Goal: Ask a question

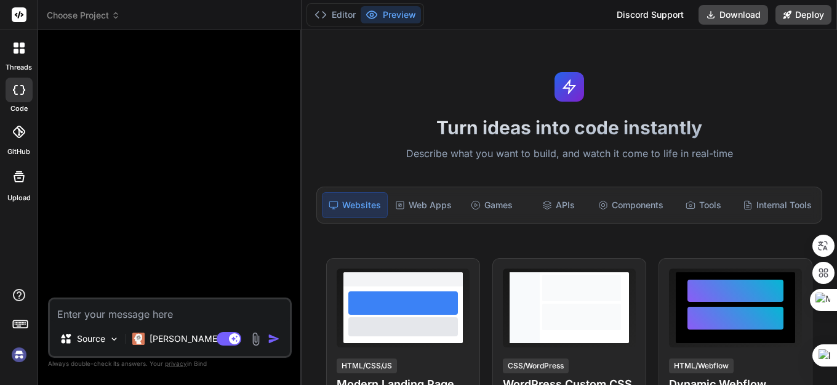
type textarea "x"
click at [128, 314] on textarea at bounding box center [170, 310] width 240 height 22
click at [132, 315] on textarea at bounding box center [170, 310] width 240 height 22
paste textarea "#include <Trade\Trade.mqh> CTrade trade; //--- Inputs input string TradeSymbol …"
type textarea "#include <Trade\Trade.mqh> CTrade trade; //--- Inputs input string TradeSymbol …"
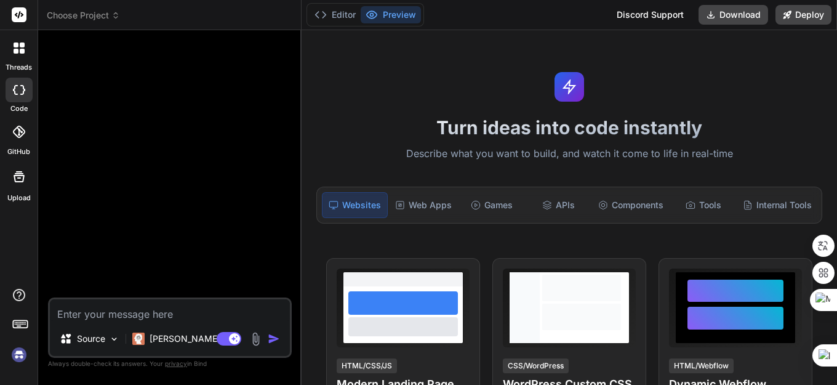
type textarea "x"
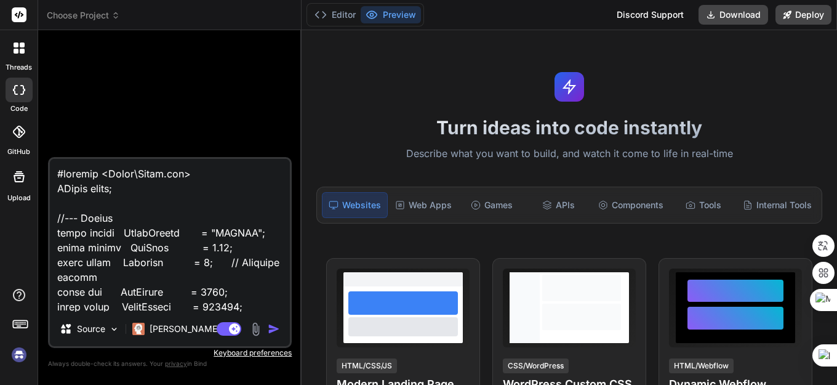
scroll to position [4802, 0]
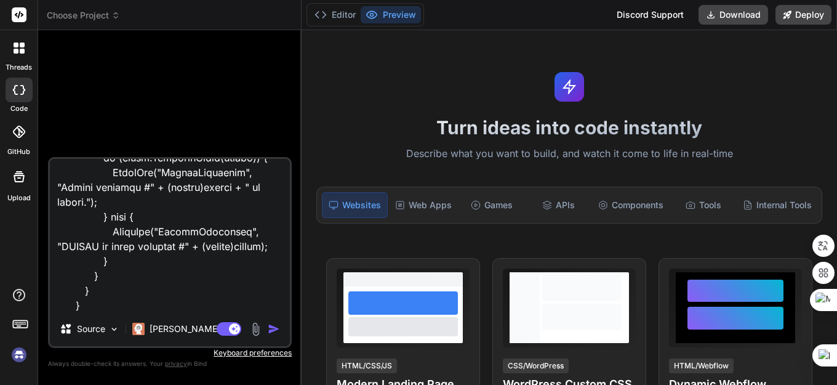
click at [97, 308] on textarea at bounding box center [170, 235] width 240 height 153
paste textarea "undeclared identifier BTC VERSI MICROSOF BING.mq5 81 11 'i' - some operator exp…"
type textarea "#include <Trade\Trade.mqh> CTrade trade; //--- Inputs input string TradeSymbol …"
type textarea "x"
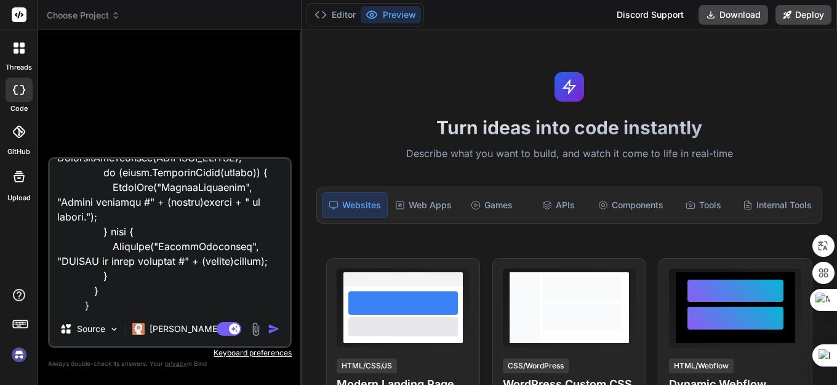
scroll to position [5156, 0]
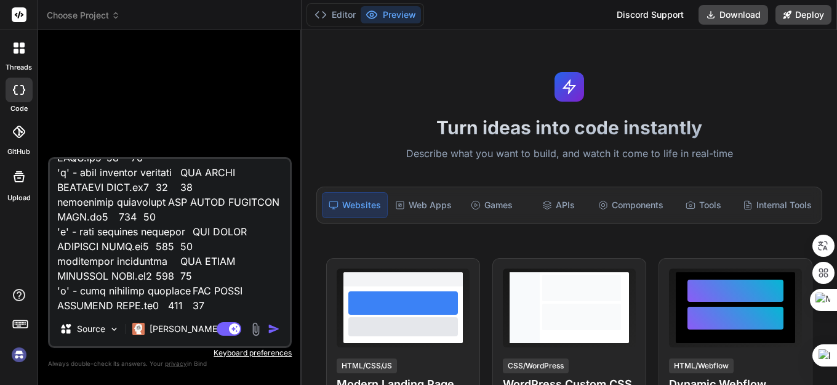
type textarea "#include <Trade\Trade.mqh> CTrade trade; //--- Inputs input string TradeSymbol …"
type textarea "x"
type textarea "#include <Trade\Trade.mqh> CTrade trade; //--- Inputs input string TradeSymbol …"
type textarea "x"
type textarea "#include <Trade\Trade.mqh> CTrade trade; //--- Inputs input string TradeSymbol …"
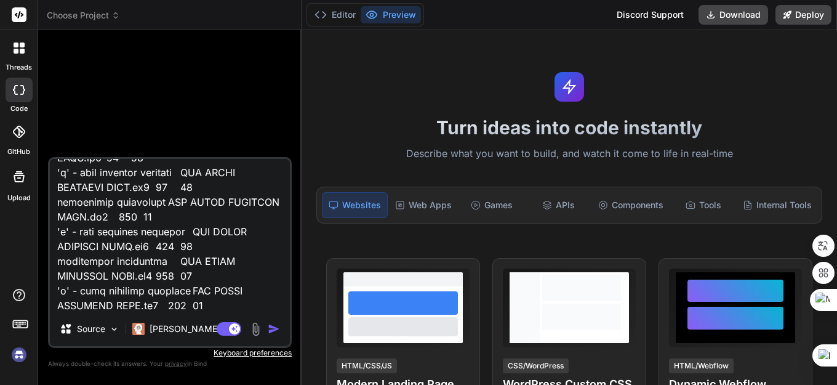
type textarea "x"
type textarea "#include <Trade\Trade.mqh> CTrade trade; //--- Inputs input string TradeSymbol …"
type textarea "x"
type textarea "#include <Trade\Trade.mqh> CTrade trade; //--- Inputs input string TradeSymbol …"
type textarea "x"
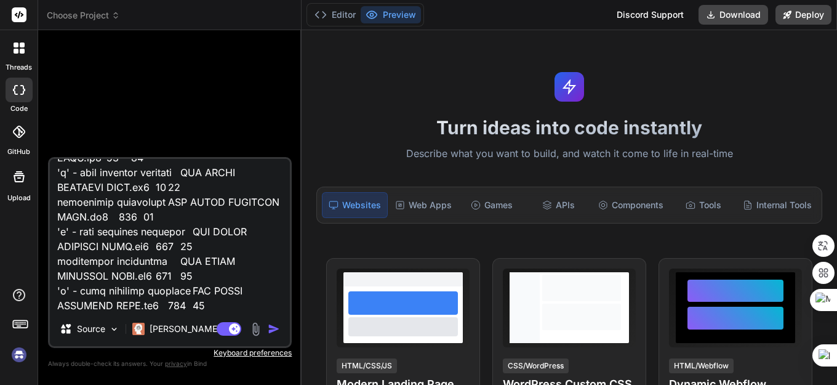
type textarea "#include <Trade\Trade.mqh> CTrade trade; //--- Inputs input string TradeSymbol …"
type textarea "x"
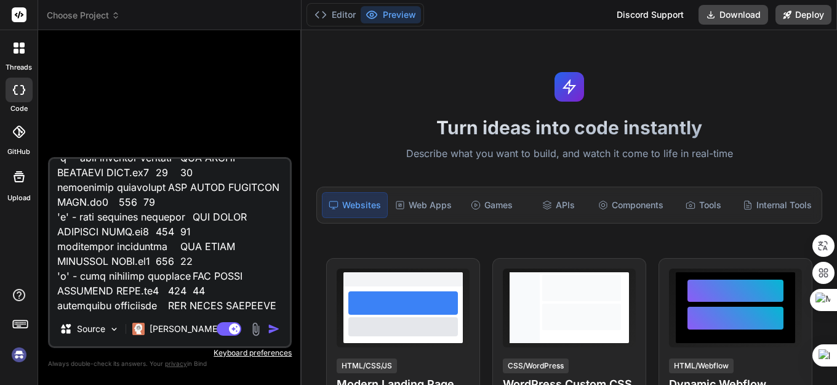
type textarea "#include <Trade\Trade.mqh> CTrade trade; //--- Inputs input string TradeSymbol …"
type textarea "x"
type textarea "#include <Trade\Trade.mqh> CTrade trade; //--- Inputs input string TradeSymbol …"
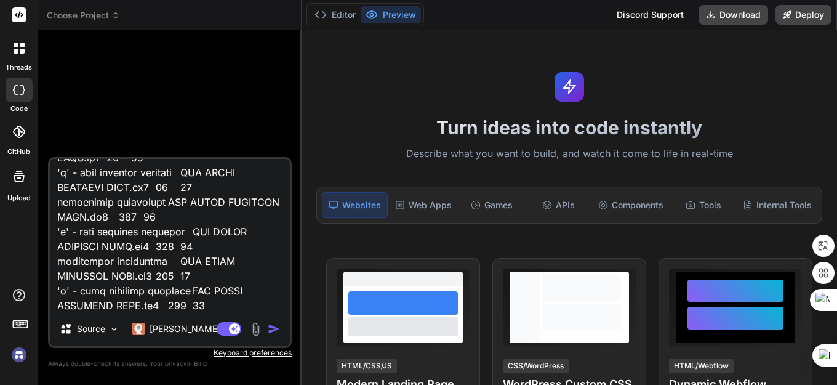
type textarea "x"
type textarea "#include <Trade\Trade.mqh> CTrade trade; //--- Inputs input string TradeSymbol …"
type textarea "x"
type textarea "#include <Trade\Trade.mqh> CTrade trade; //--- Inputs input string TradeSymbol …"
type textarea "x"
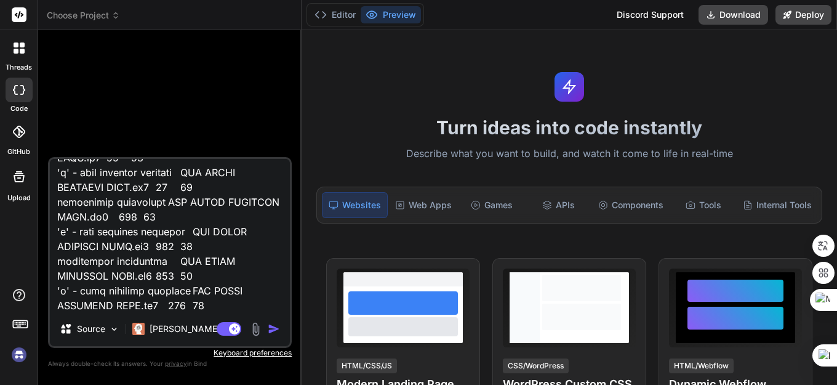
type textarea "#include <Trade\Trade.mqh> CTrade trade; //--- Inputs input string TradeSymbol …"
type textarea "x"
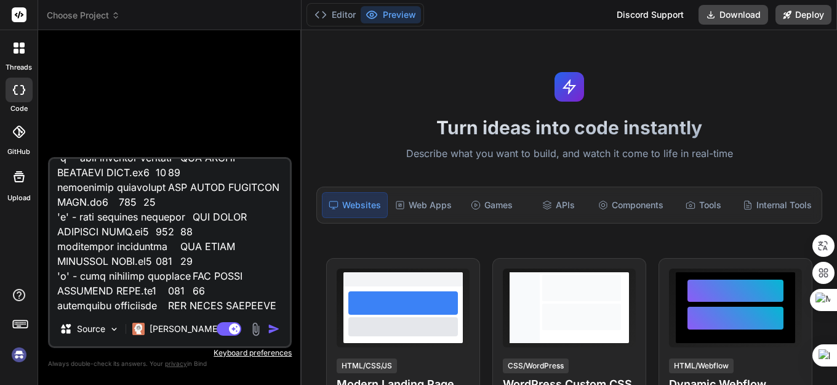
type textarea "#include <Trade\Trade.mqh> CTrade trade; //--- Inputs input string TradeSymbol …"
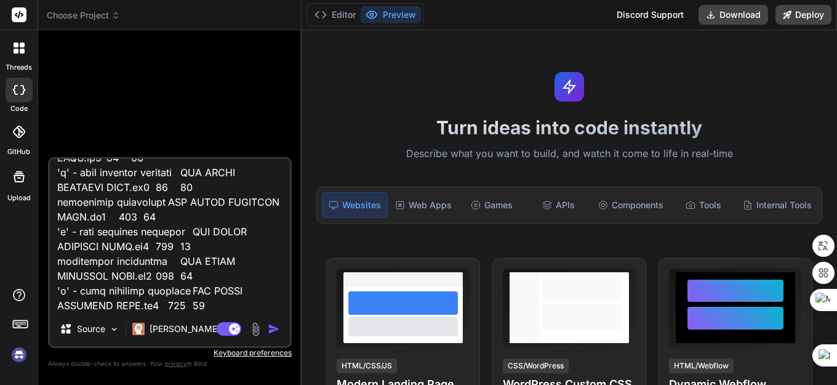
type textarea "x"
type textarea "#include <Trade\Trade.mqh> CTrade trade; //--- Inputs input string TradeSymbol …"
type textarea "x"
type textarea "#include <Trade\Trade.mqh> CTrade trade; //--- Inputs input string TradeSymbol …"
type textarea "x"
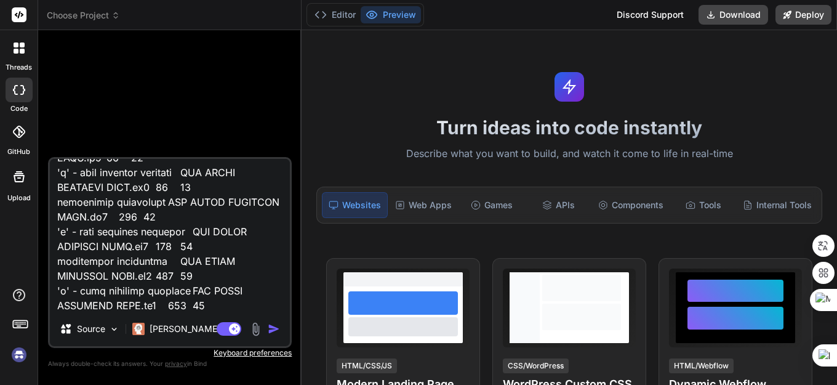
type textarea "#include <Trade\Trade.mqh> CTrade trade; //--- Inputs input string TradeSymbol …"
type textarea "x"
type textarea "#include <Trade\Trade.mqh> CTrade trade; //--- Inputs input string TradeSymbol …"
type textarea "x"
type textarea "#include <Trade\Trade.mqh> CTrade trade; //--- Inputs input string TradeSymbol …"
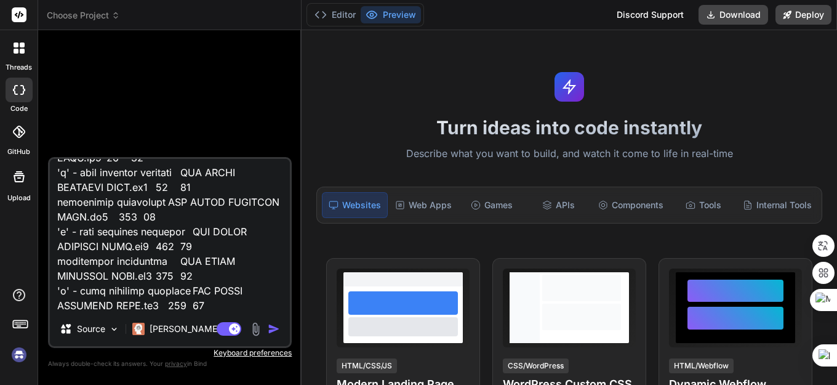
type textarea "x"
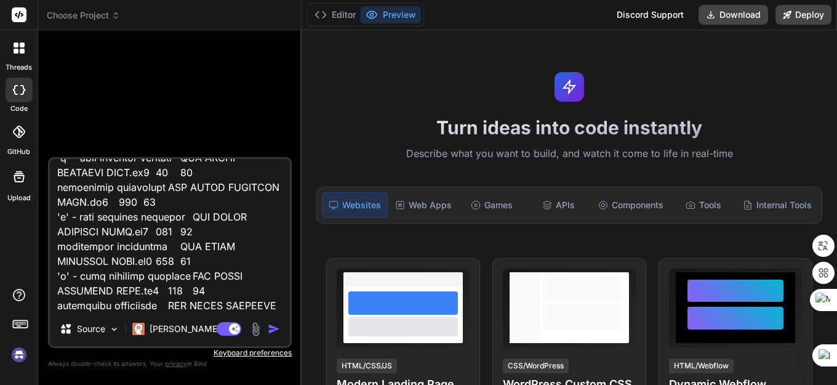
type textarea "#include <Trade\Trade.mqh> CTrade trade; //--- Inputs input string TradeSymbol …"
type textarea "x"
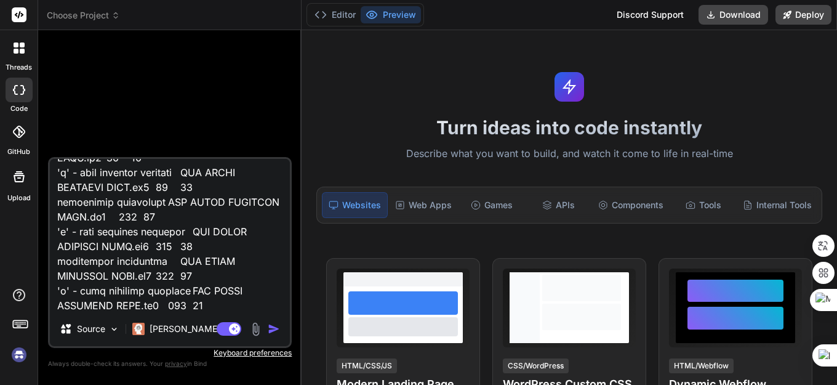
type textarea "#include <Trade\Trade.mqh> CTrade trade; //--- Inputs input string TradeSymbol …"
type textarea "x"
type textarea "#include <Trade\Trade.mqh> CTrade trade; //--- Inputs input string TradeSymbol …"
type textarea "x"
type textarea "#include <Trade\Trade.mqh> CTrade trade; //--- Inputs input string TradeSymbol …"
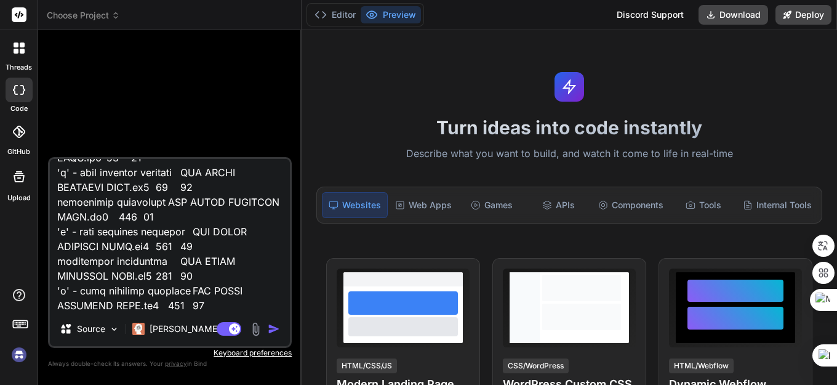
type textarea "x"
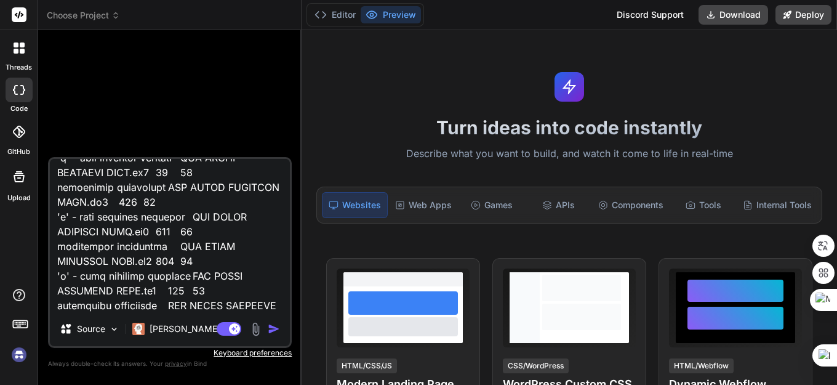
type textarea "#include <Trade\Trade.mqh> CTrade trade; //--- Inputs input string TradeSymbol …"
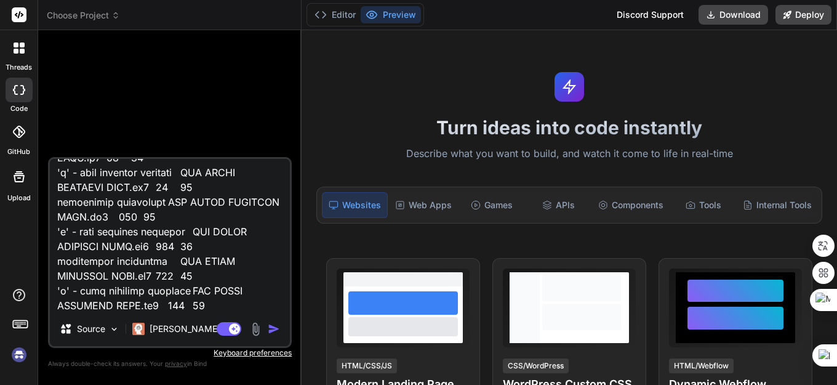
type textarea "x"
type textarea "#include <Trade\Trade.mqh> CTrade trade; //--- Inputs input string TradeSymbol …"
type textarea "x"
type textarea "#include <Trade\Trade.mqh> CTrade trade; //--- Inputs input string TradeSymbol …"
type textarea "x"
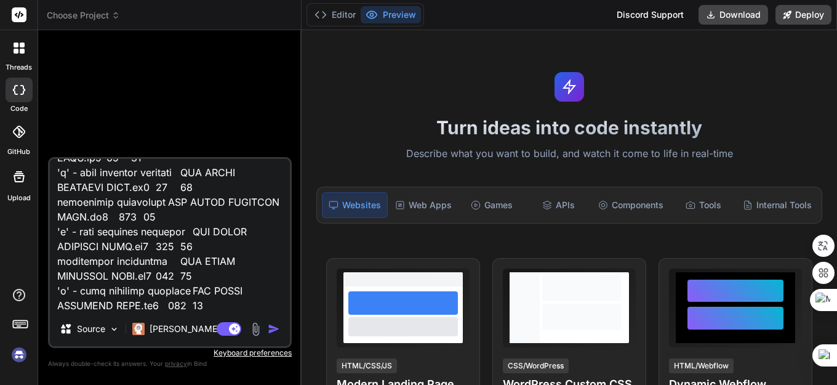
type textarea "#include <Trade\Trade.mqh> CTrade trade; //--- Inputs input string TradeSymbol …"
type textarea "x"
type textarea "#include <Trade\Trade.mqh> CTrade trade; //--- Inputs input string TradeSymbol …"
type textarea "x"
type textarea "#include <Trade\Trade.mqh> CTrade trade; //--- Inputs input string TradeSymbol …"
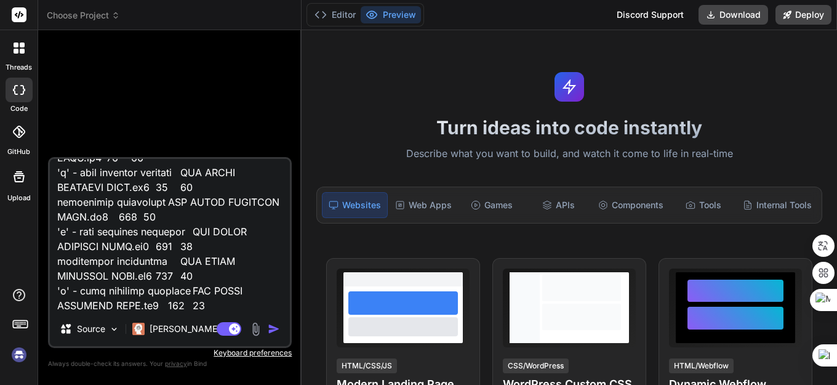
type textarea "x"
type textarea "#include <Trade\Trade.mqh> CTrade trade; //--- Inputs input string TradeSymbol …"
type textarea "x"
type textarea "#include <Trade\Trade.mqh> CTrade trade; //--- Inputs input string TradeSymbol …"
type textarea "x"
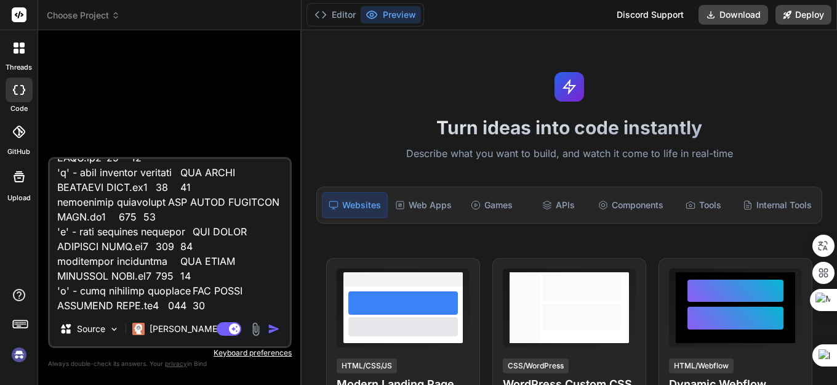
type textarea "#include <Trade\Trade.mqh> CTrade trade; //--- Inputs input string TradeSymbol …"
type textarea "x"
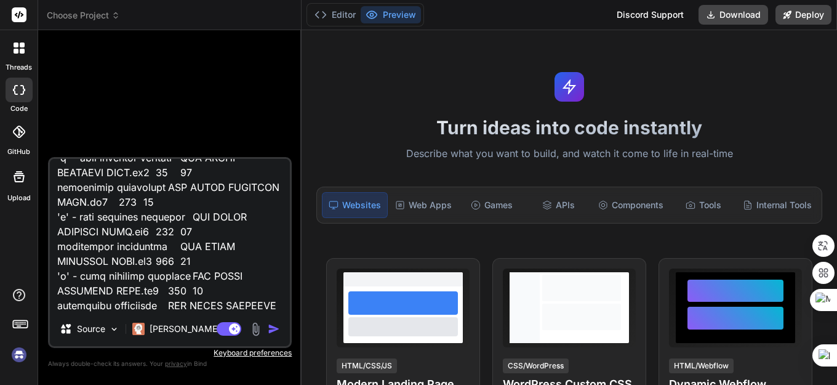
type textarea "#include <Trade\Trade.mqh> CTrade trade; //--- Inputs input string TradeSymbol …"
click at [272, 328] on img "button" at bounding box center [274, 328] width 12 height 12
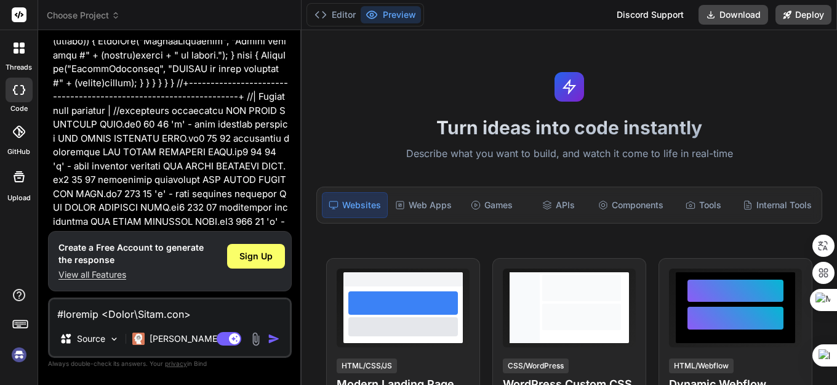
scroll to position [2176, 0]
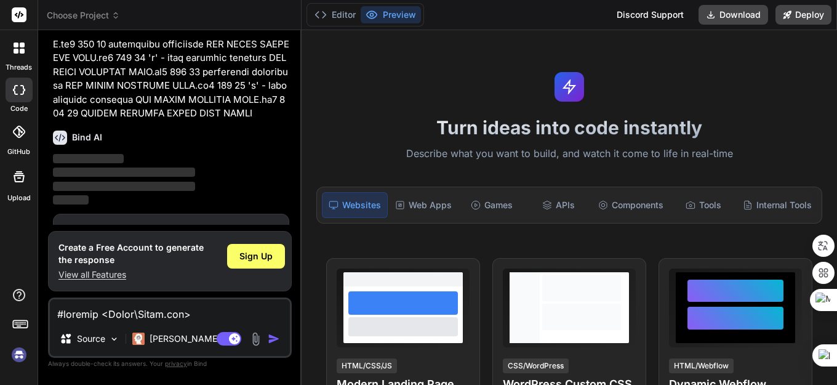
click at [247, 233] on span "Sign Up" at bounding box center [253, 239] width 33 height 12
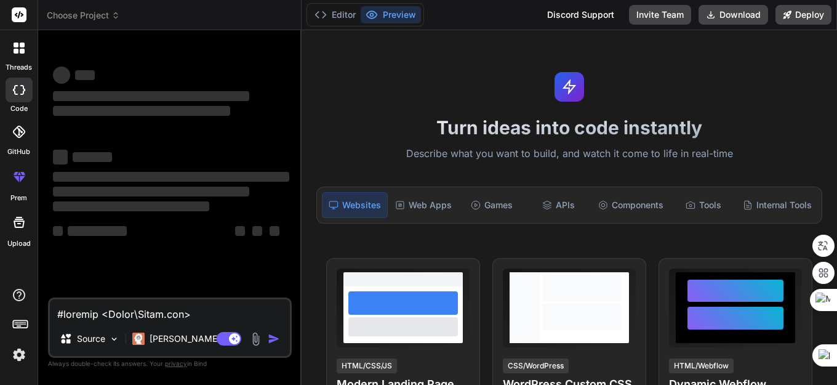
scroll to position [0, 0]
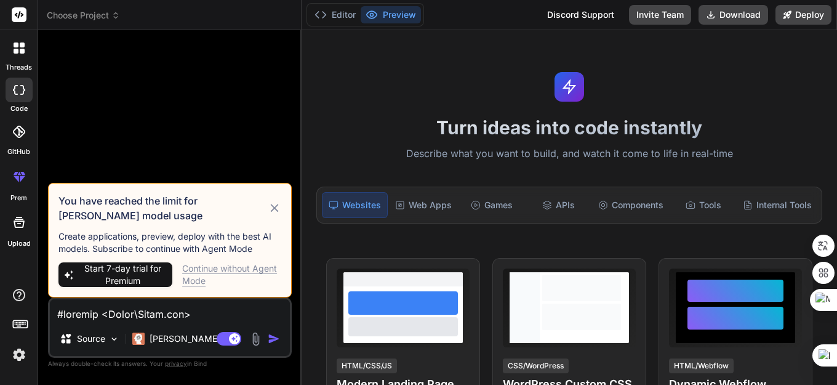
click at [231, 270] on div "Continue without Agent Mode" at bounding box center [231, 274] width 99 height 25
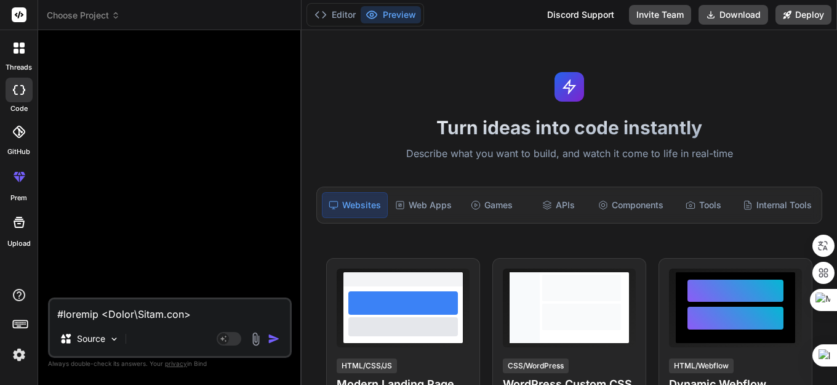
type textarea "x"
click at [90, 313] on textarea at bounding box center [170, 310] width 240 height 22
click at [96, 314] on textarea at bounding box center [170, 310] width 240 height 22
paste textarea
type textarea "#include <Trade\Trade.mqh> CTrade trade; //--- Inputs input string TradeSymbol …"
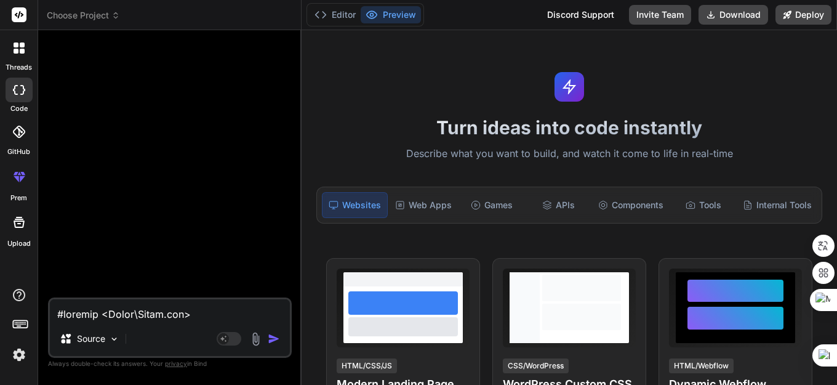
type textarea "x"
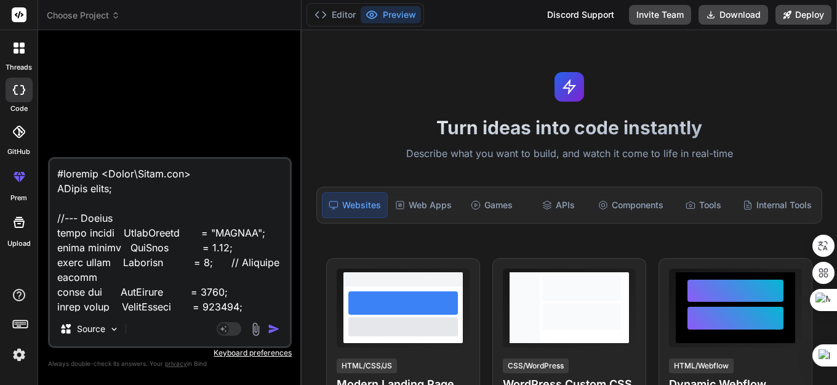
scroll to position [4802, 0]
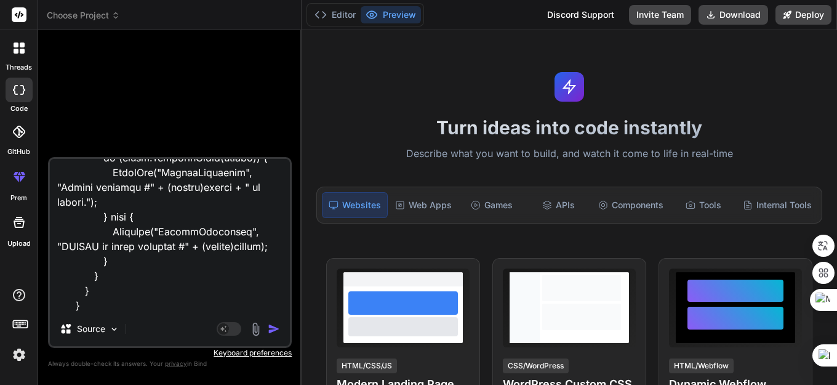
paste textarea "undeclared identifier BTC VERSI MICROSOF BING.mq5 81 11 'i' - some operator exp…"
type textarea "#include <Trade\Trade.mqh> CTrade trade; //--- Inputs input string TradeSymbol …"
type textarea "x"
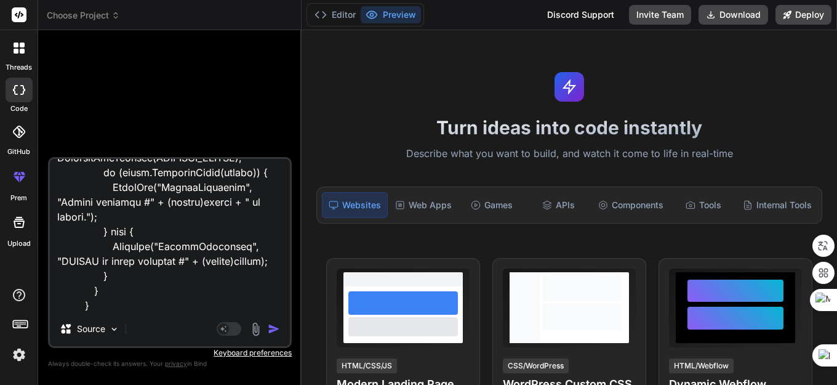
scroll to position [5156, 0]
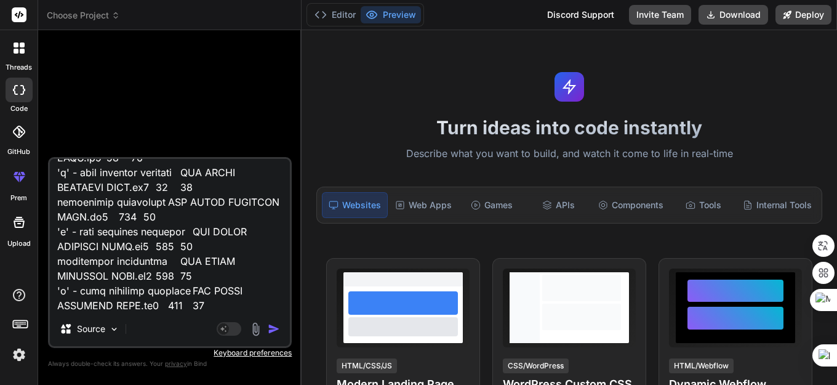
type textarea "#include <Trade\Trade.mqh> CTrade trade; //--- Inputs input string TradeSymbol …"
type textarea "x"
type textarea "#include <Trade\Trade.mqh> CTrade trade; //--- Inputs input string TradeSymbol …"
type textarea "x"
type textarea "#include <Trade\Trade.mqh> CTrade trade; //--- Inputs input string TradeSymbol …"
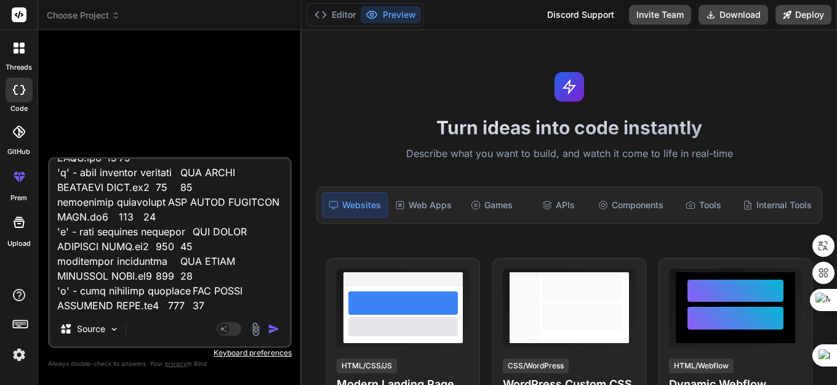
type textarea "x"
type textarea "#include <Trade\Trade.mqh> CTrade trade; //--- Inputs input string TradeSymbol …"
type textarea "x"
type textarea "#include <Trade\Trade.mqh> CTrade trade; //--- Inputs input string TradeSymbol …"
type textarea "x"
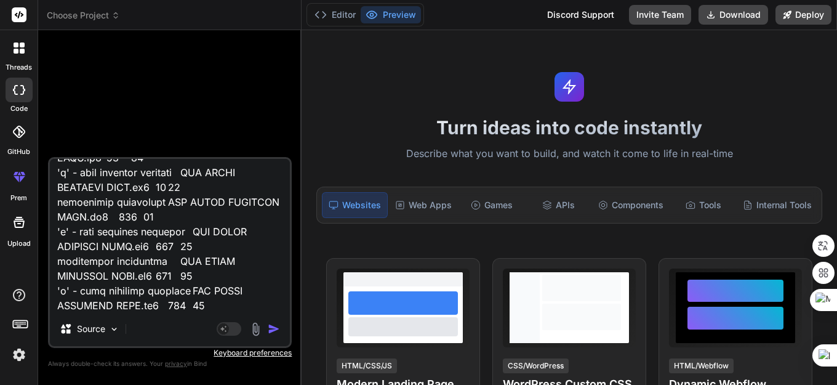
type textarea "#include <Trade\Trade.mqh> CTrade trade; //--- Inputs input string TradeSymbol …"
type textarea "x"
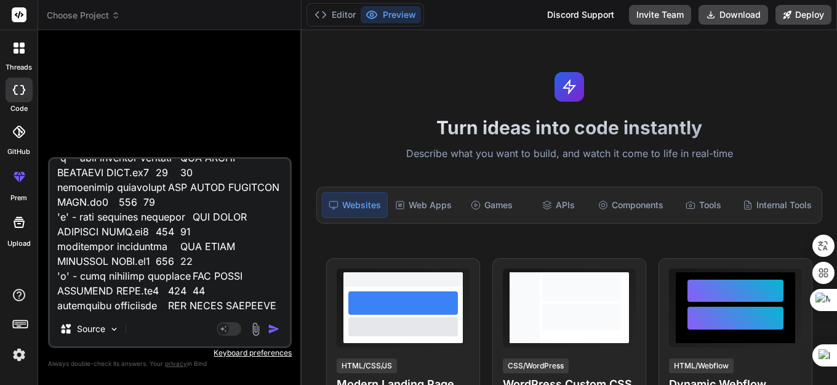
type textarea "#include <Trade\Trade.mqh> CTrade trade; //--- Inputs input string TradeSymbol …"
type textarea "x"
type textarea "#include <Trade\Trade.mqh> CTrade trade; //--- Inputs input string TradeSymbol …"
type textarea "x"
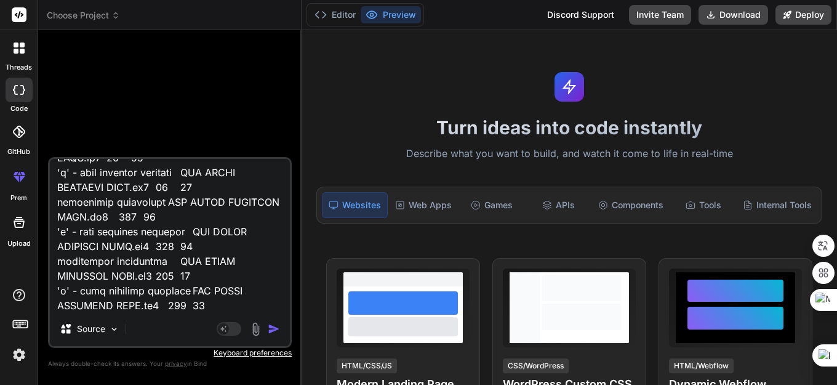
type textarea "#include <Trade\Trade.mqh> CTrade trade; //--- Inputs input string TradeSymbol …"
type textarea "x"
type textarea "#include <Trade\Trade.mqh> CTrade trade; //--- Inputs input string TradeSymbol …"
type textarea "x"
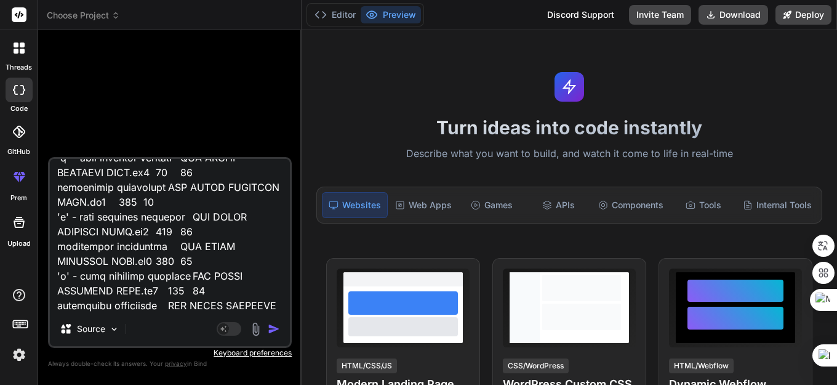
type textarea "#include <Trade\Trade.mqh> CTrade trade; //--- Inputs input string TradeSymbol …"
type textarea "x"
type textarea "#include <Trade\Trade.mqh> CTrade trade; //--- Inputs input string TradeSymbol …"
type textarea "x"
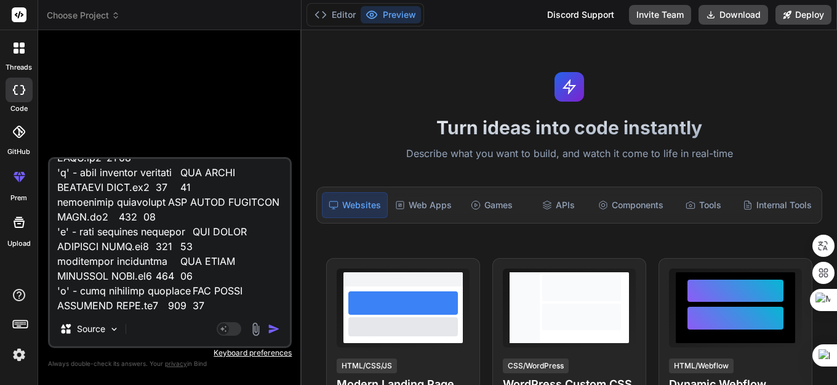
type textarea "#include <Trade\Trade.mqh> CTrade trade; //--- Inputs input string TradeSymbol …"
type textarea "x"
type textarea "#include <Trade\Trade.mqh> CTrade trade; //--- Inputs input string TradeSymbol …"
type textarea "x"
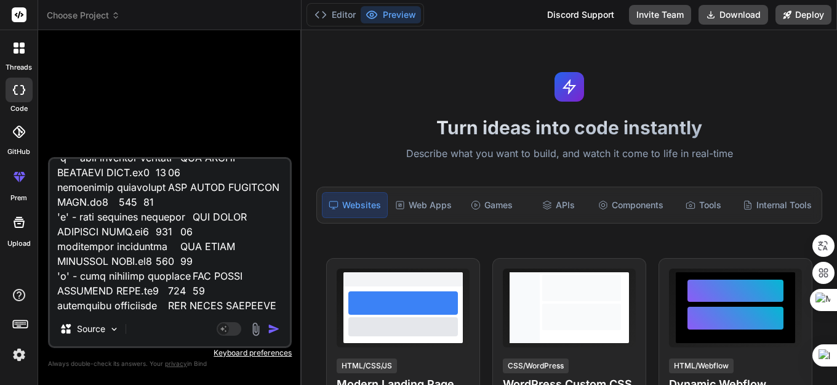
type textarea "#include <Trade\Trade.mqh> CTrade trade; //--- Inputs input string TradeSymbol …"
type textarea "x"
type textarea "#include <Trade\Trade.mqh> CTrade trade; //--- Inputs input string TradeSymbol …"
type textarea "x"
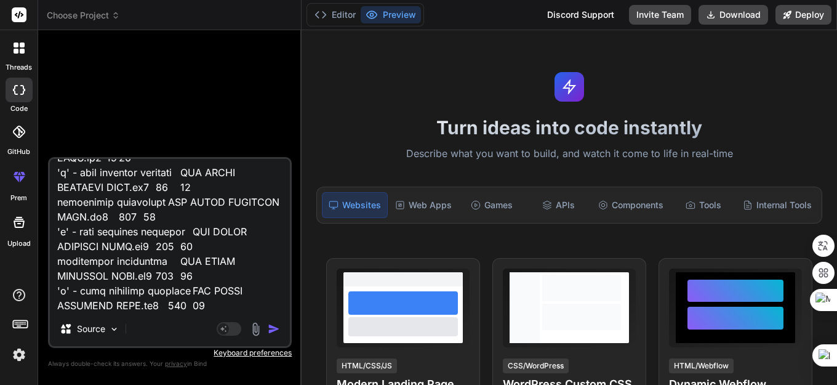
type textarea "#include <Trade\Trade.mqh> CTrade trade; //--- Inputs input string TradeSymbol …"
type textarea "x"
type textarea "#include <Trade\Trade.mqh> CTrade trade; //--- Inputs input string TradeSymbol …"
type textarea "x"
type textarea "#include <Trade\Trade.mqh> CTrade trade; //--- Inputs input string TradeSymbol …"
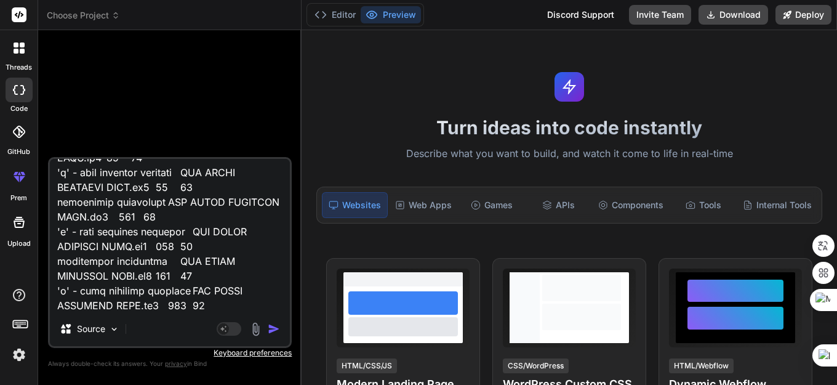
type textarea "x"
type textarea "#include <Trade\Trade.mqh> CTrade trade; //--- Inputs input string TradeSymbol …"
type textarea "x"
type textarea "#include <Trade\Trade.mqh> CTrade trade; //--- Inputs input string TradeSymbol …"
type textarea "x"
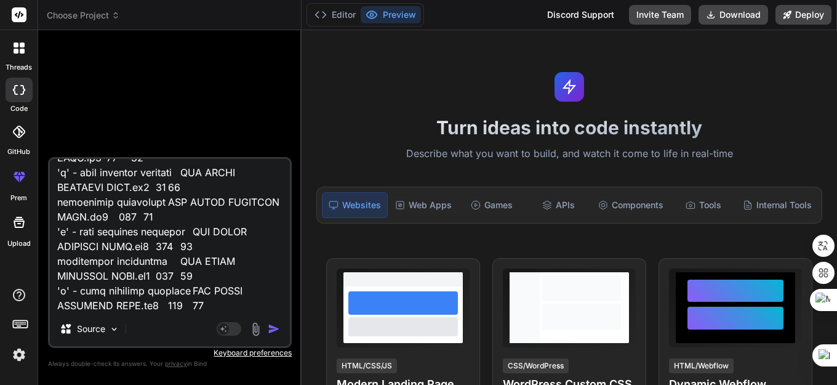
type textarea "#include <Trade\Trade.mqh> CTrade trade; //--- Inputs input string TradeSymbol …"
type textarea "x"
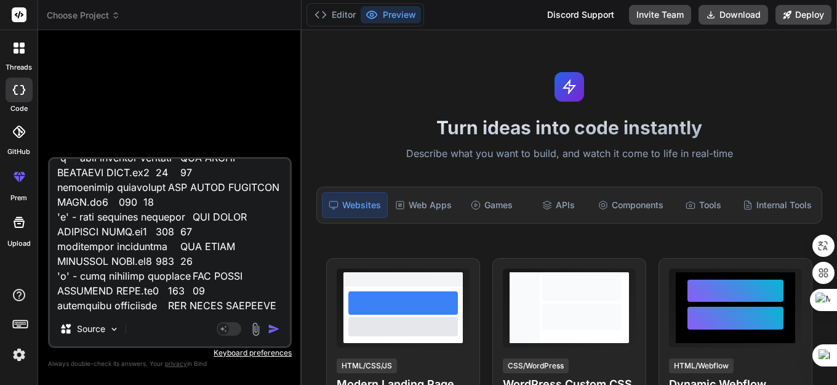
type textarea "#include <Trade\Trade.mqh> CTrade trade; //--- Inputs input string TradeSymbol …"
type textarea "x"
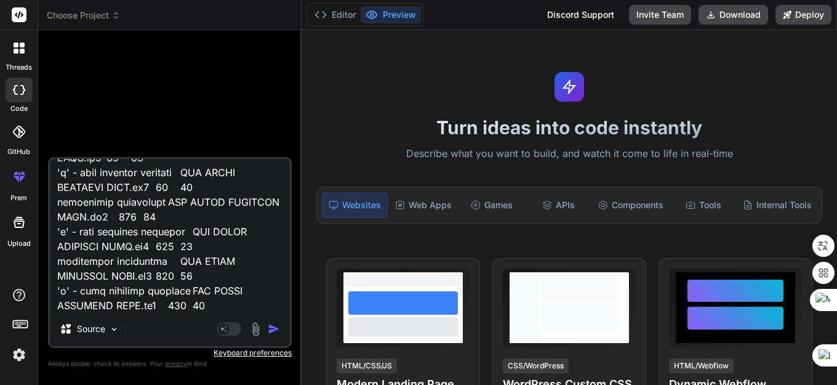
type textarea "#include <Trade\Trade.mqh> CTrade trade; //--- Inputs input string TradeSymbol …"
type textarea "x"
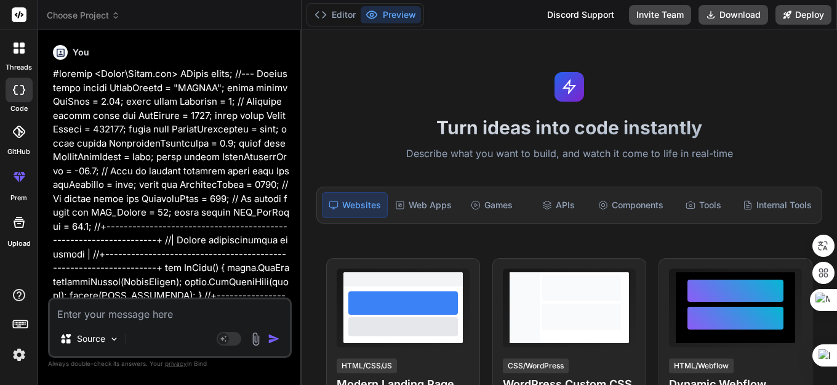
scroll to position [0, 0]
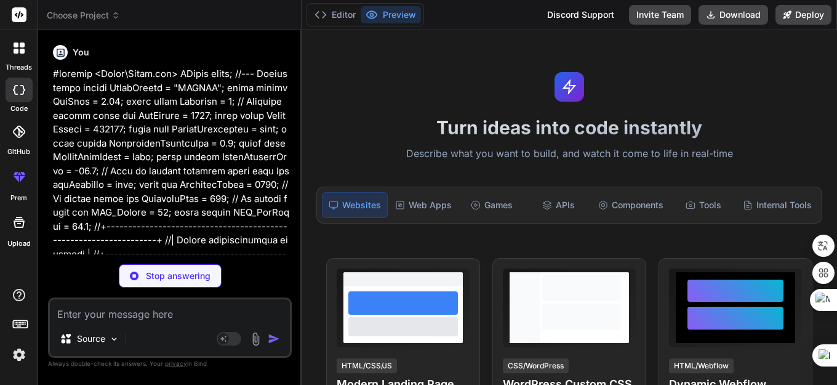
type textarea "x"
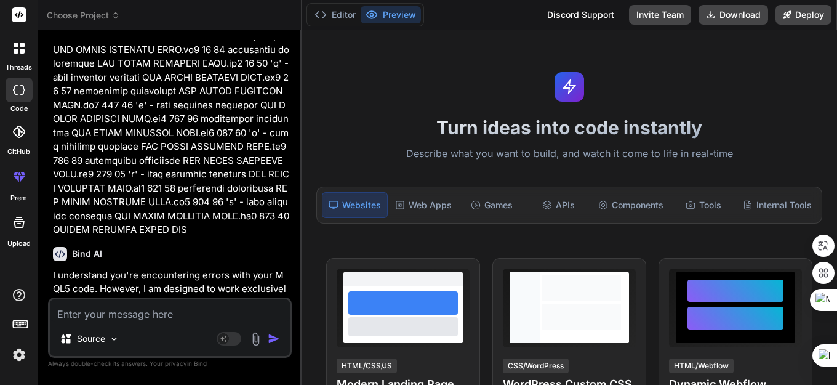
scroll to position [2080, 0]
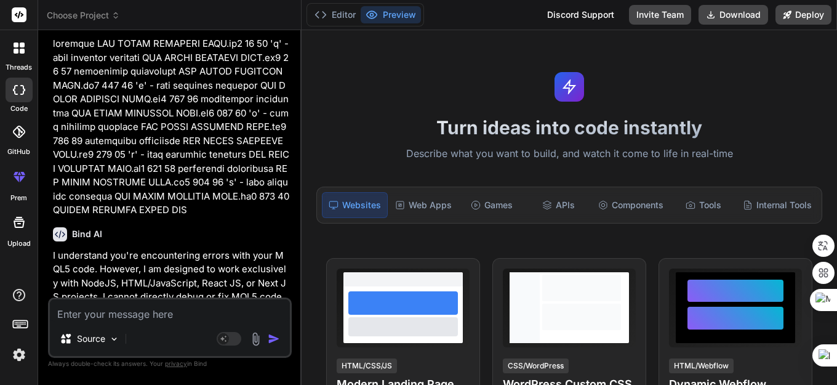
click at [108, 314] on textarea at bounding box center [170, 310] width 240 height 22
type textarea "T"
type textarea "x"
type textarea "TO"
type textarea "x"
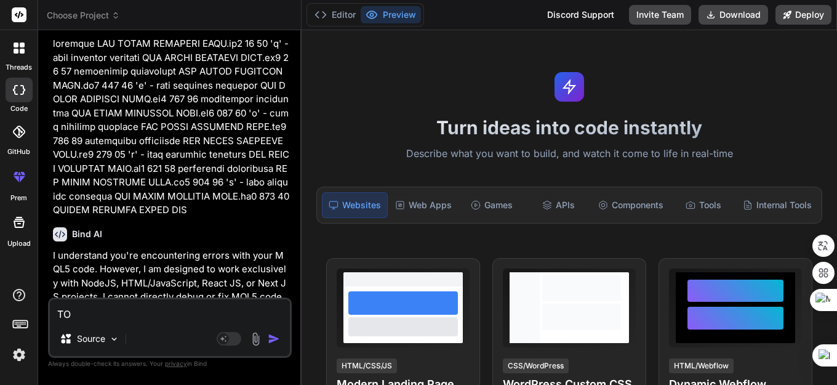
type textarea "TOL"
type textarea "x"
type textarea "TOLO"
type textarea "x"
type textarea "TOLON"
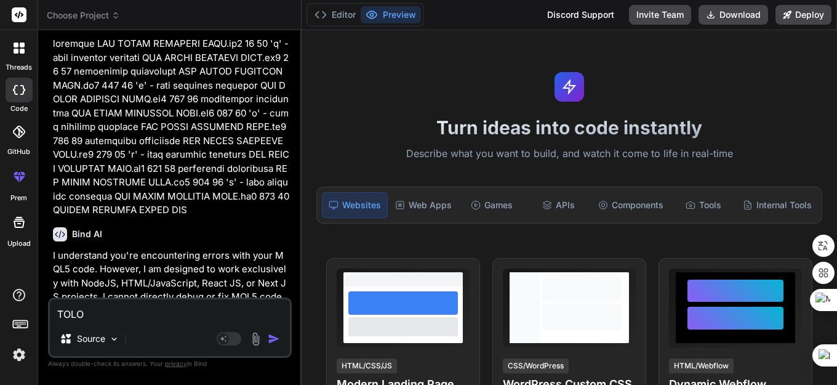
type textarea "x"
type textarea "TOLONG"
type textarea "x"
type textarea "TOLONG"
type textarea "x"
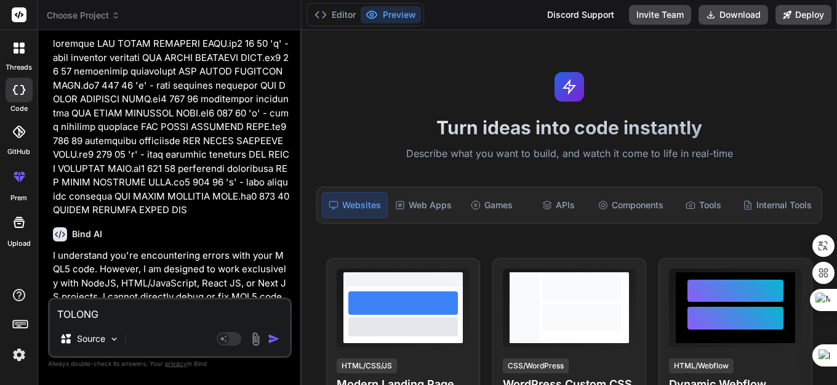
type textarea "TOLONG B"
type textarea "x"
type textarea "TOLONG BA"
type textarea "x"
type textarea "TOLONG BAH"
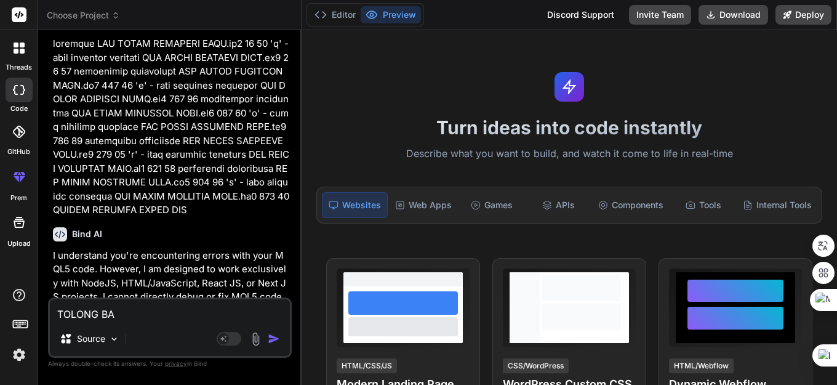
type textarea "x"
type textarea "TOLONG BAHA"
type textarea "x"
type textarea "TOLONG BAHAS"
type textarea "x"
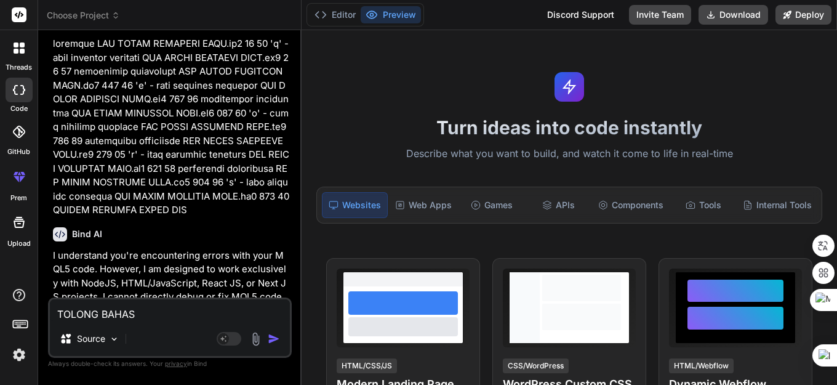
type textarea "TOLONG BAHASA"
type textarea "x"
type textarea "TOLONG BAHASA"
type textarea "x"
type textarea "TOLONG BAHASA I"
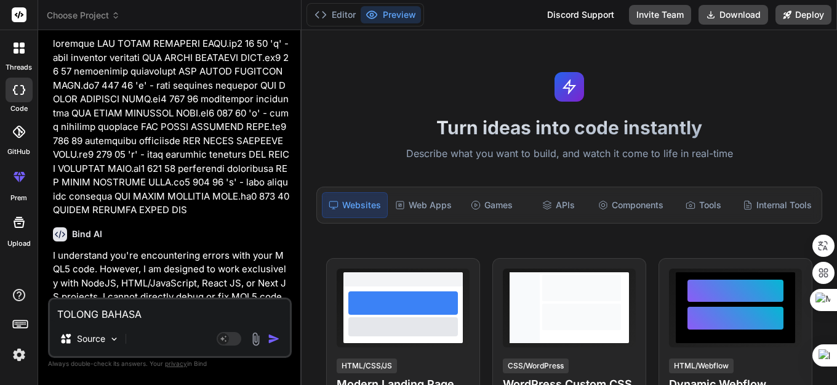
type textarea "x"
type textarea "TOLONG BAHASA IN"
type textarea "x"
type textarea "TOLONG BAHASA IND"
type textarea "x"
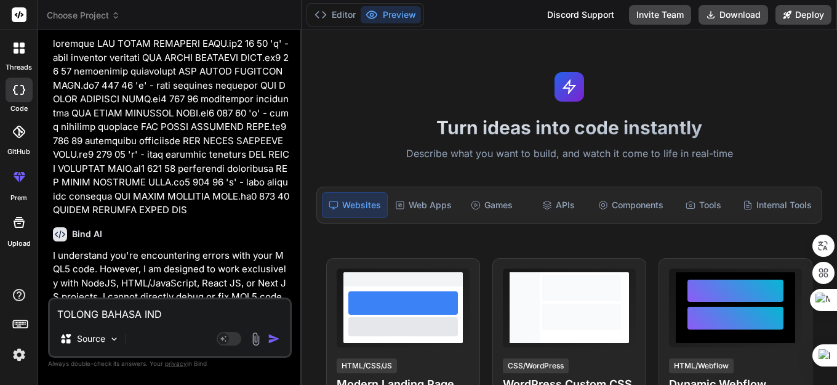
type textarea "TOLONG BAHASA INDO"
type textarea "x"
type textarea "TOLONG BAHASA INDON"
type textarea "x"
type textarea "TOLONG BAHASA INDONE"
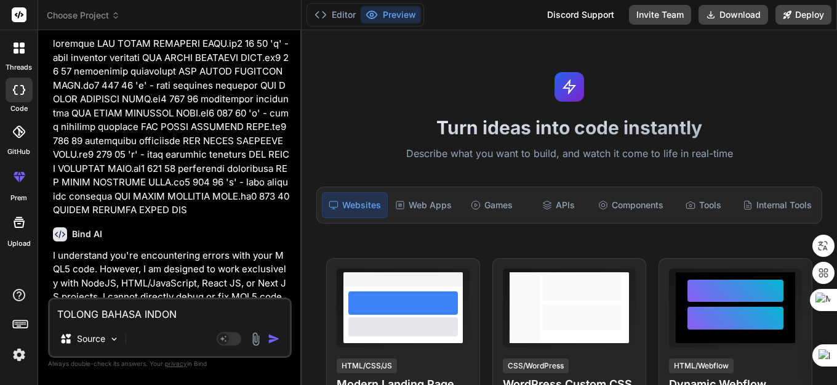
type textarea "x"
type textarea "TOLONG BAHASA INDONES"
type textarea "x"
type textarea "TOLONG BAHASA INDONESI"
type textarea "x"
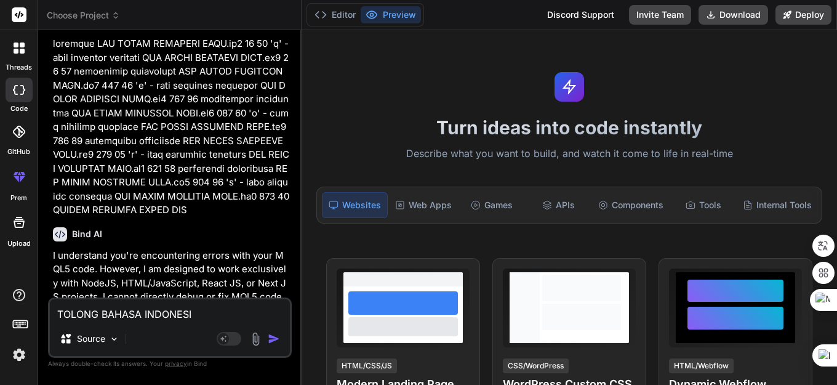
type textarea "TOLONG BAHASA INDONESIA"
type textarea "x"
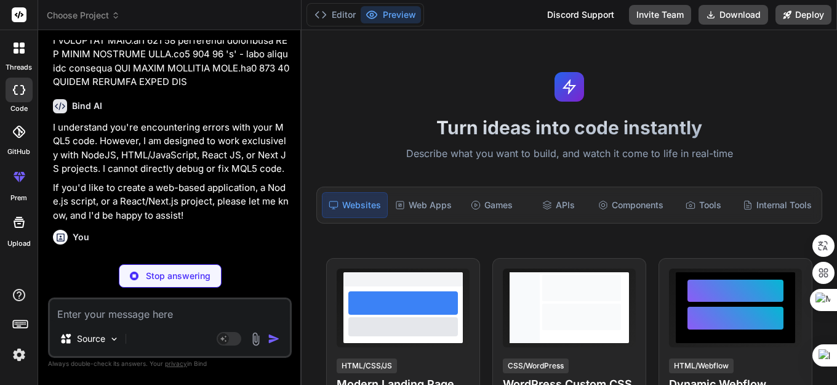
scroll to position [2208, 0]
type textarea "x"
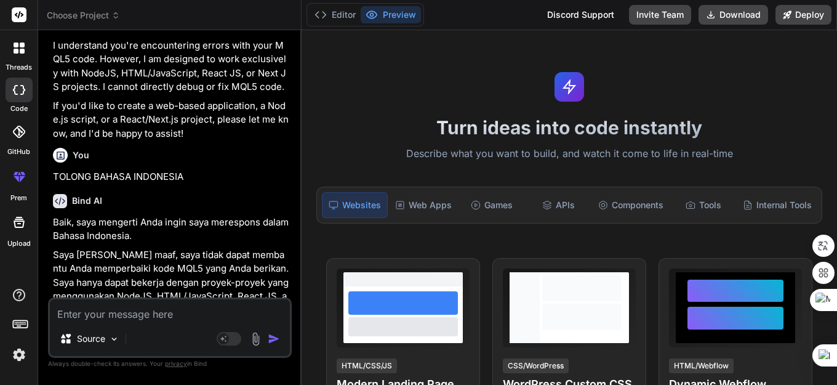
scroll to position [2303, 0]
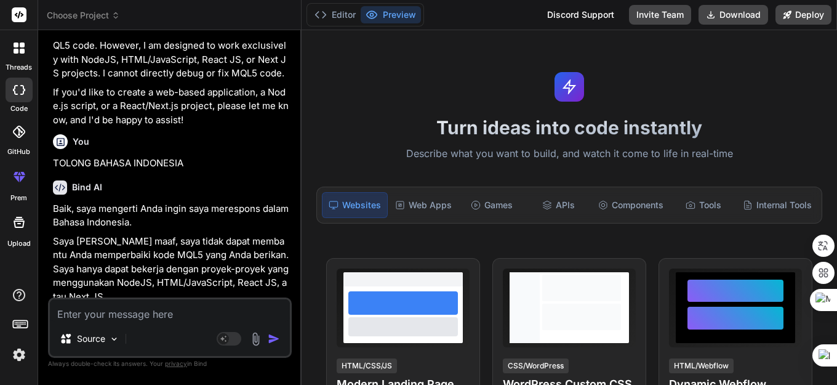
click at [145, 313] on textarea at bounding box center [170, 310] width 240 height 22
type textarea "M"
type textarea "x"
type textarea "MA"
type textarea "x"
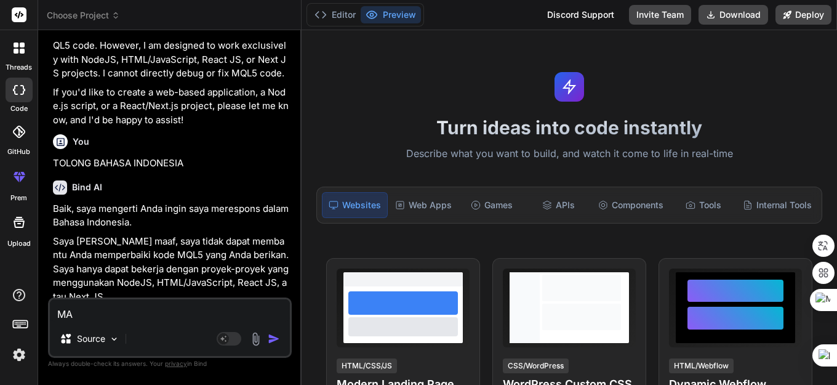
type textarea "MAS"
type textarea "x"
type textarea "MASA"
type textarea "x"
type textarea "MASA"
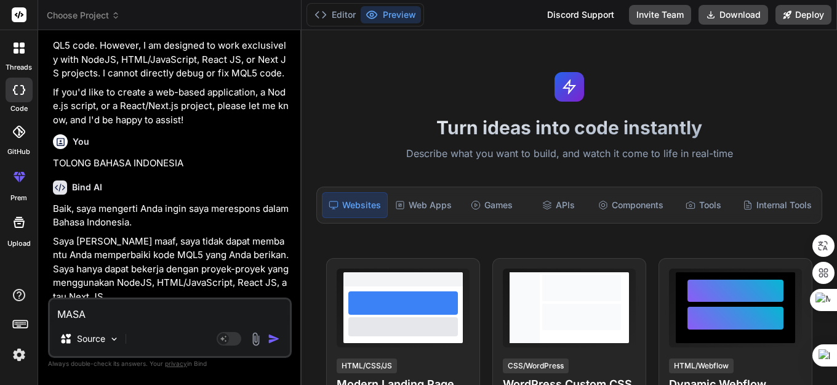
type textarea "x"
type textarea "MASA B"
type textarea "x"
type textarea "MASA BI"
type textarea "x"
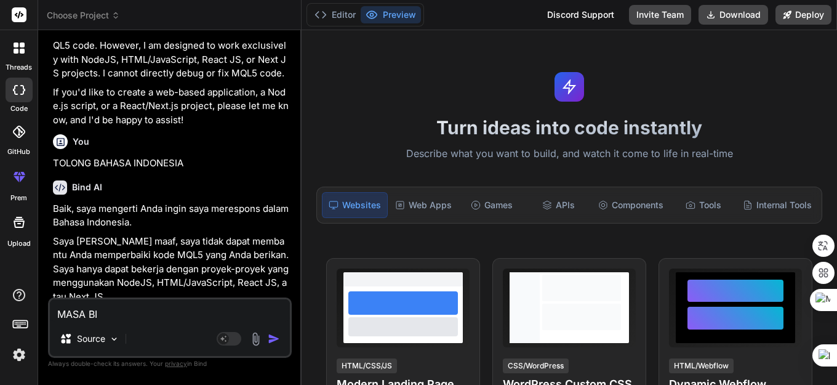
type textarea "MASA BIA"
type textarea "x"
type textarea "MASA BIAS"
type textarea "x"
type textarea "MASA BIASA"
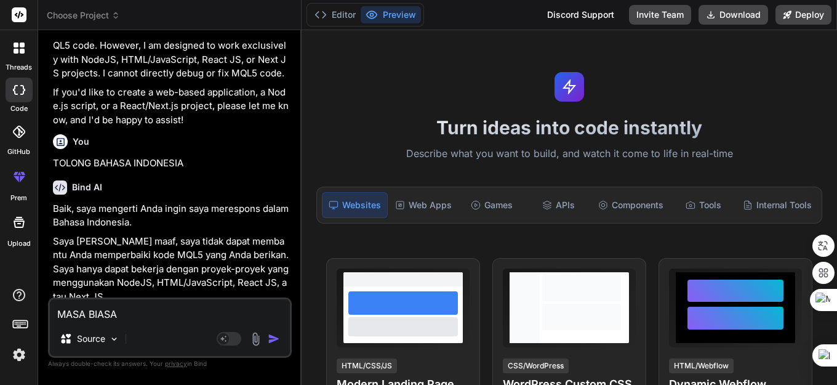
type textarea "x"
type textarea "MASA BIASAN"
type textarea "x"
type textarea "MASA BIASANY"
type textarea "x"
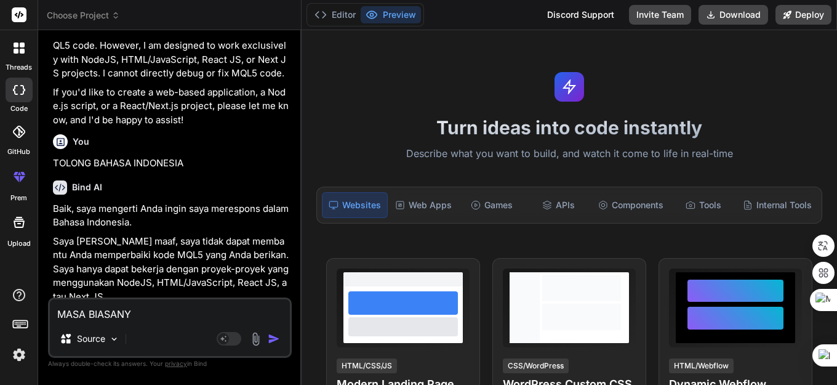
type textarea "MASA BIASANYA"
type textarea "x"
type textarea "MASA BIASANYA"
type textarea "x"
type textarea "MASA BIASANYA B"
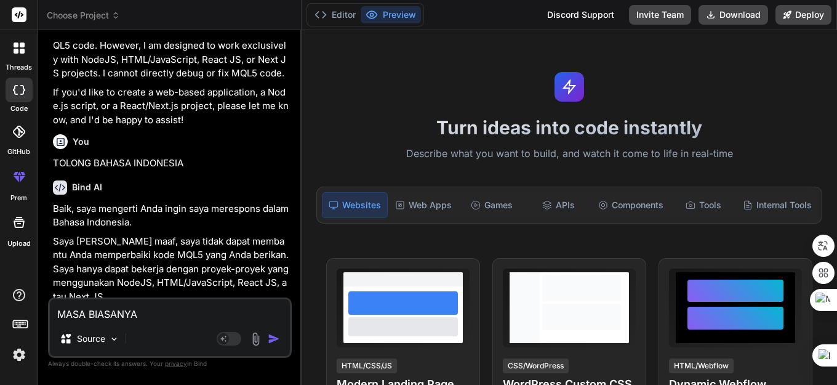
type textarea "x"
type textarea "MASA BIASANYA BI"
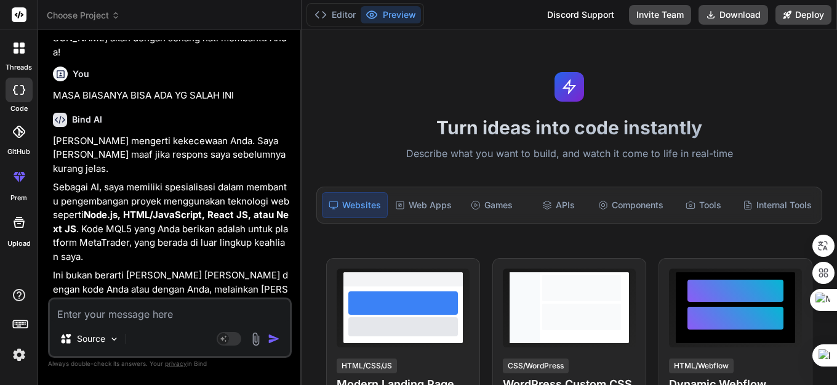
scroll to position [2614, 0]
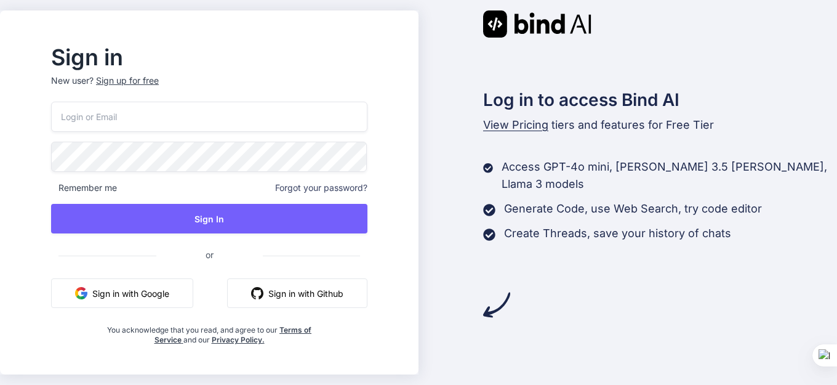
click at [167, 297] on button "Sign in with Google" at bounding box center [122, 293] width 142 height 30
